Goal: Download file/media

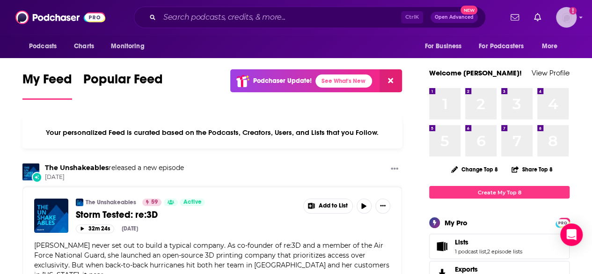
click at [576, 21] on img "Logged in as mcastricone" at bounding box center [566, 17] width 21 height 21
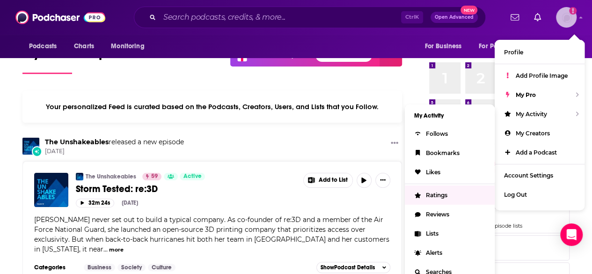
scroll to position [26, 0]
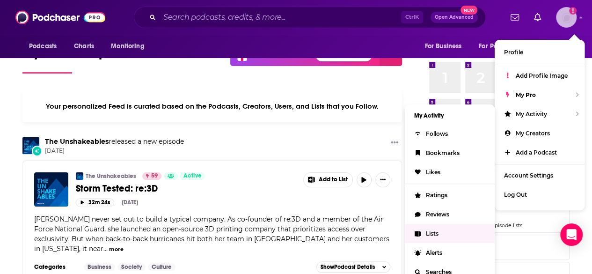
click at [428, 234] on span "Lists" at bounding box center [432, 233] width 13 height 7
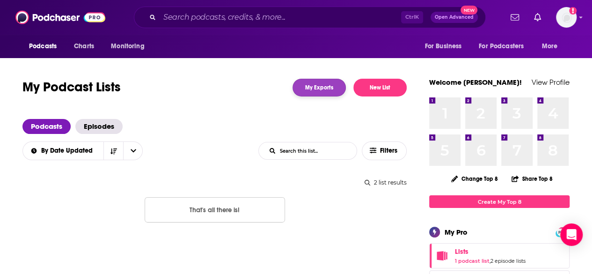
click at [310, 92] on link "My Exports" at bounding box center [319, 88] width 53 height 18
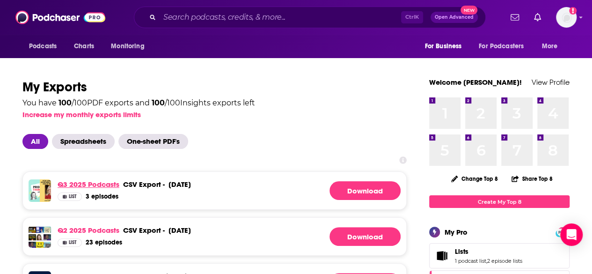
click at [87, 181] on link "Q3 2025 Podcasts" at bounding box center [89, 184] width 62 height 9
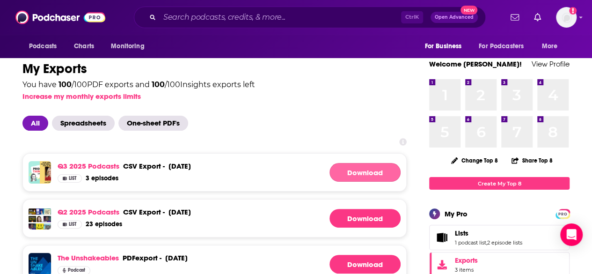
click at [377, 172] on link "Download" at bounding box center [365, 172] width 71 height 19
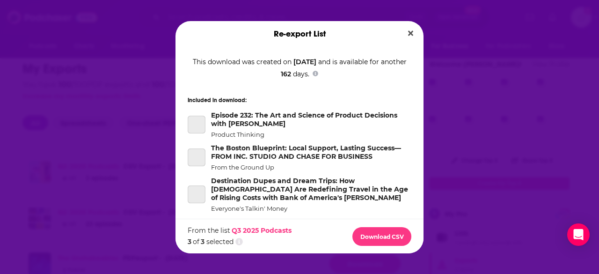
scroll to position [2, 0]
click at [394, 231] on button "Download CSV" at bounding box center [382, 236] width 59 height 19
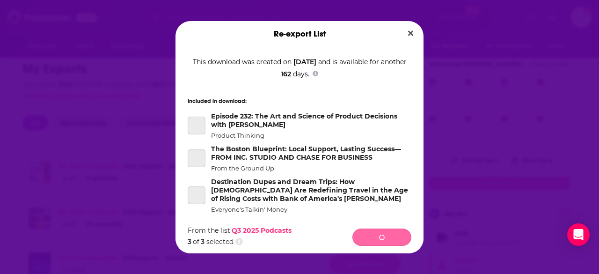
scroll to position [0, 0]
